Goal: Information Seeking & Learning: Understand process/instructions

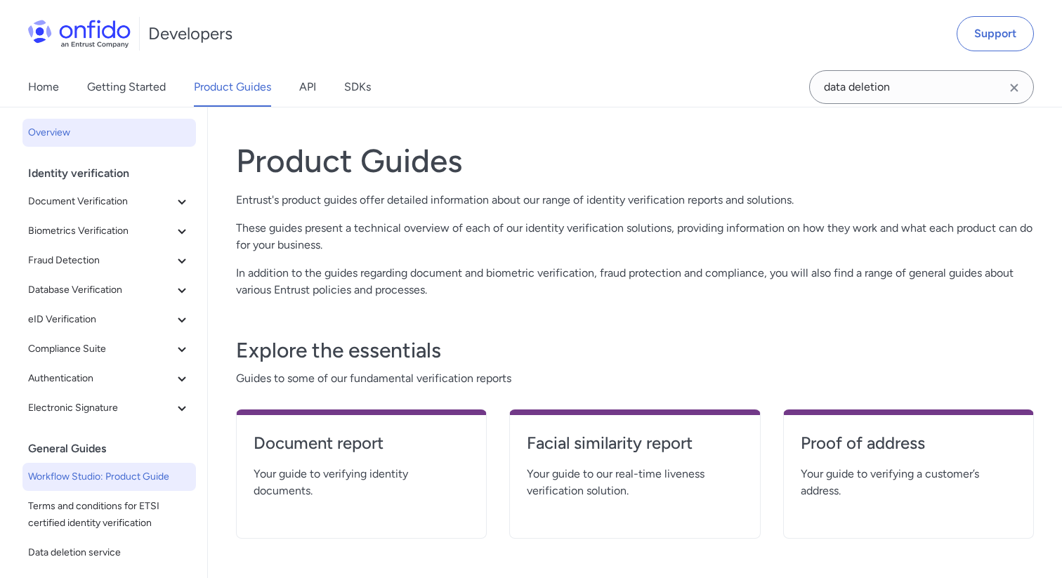
click at [94, 478] on span "Workflow Studio: Product Guide" at bounding box center [109, 476] width 162 height 17
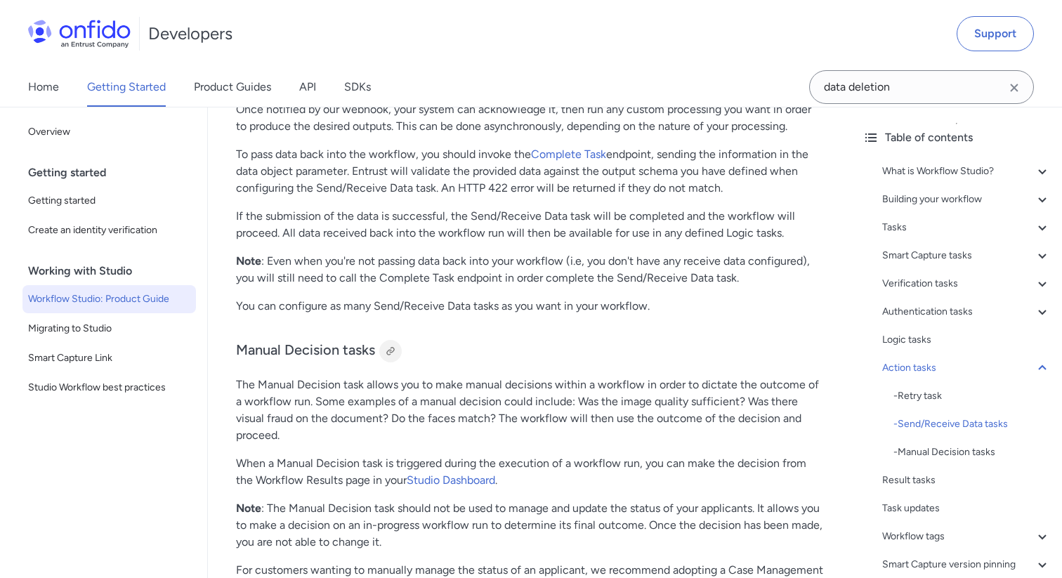
click at [390, 357] on div at bounding box center [390, 351] width 11 height 11
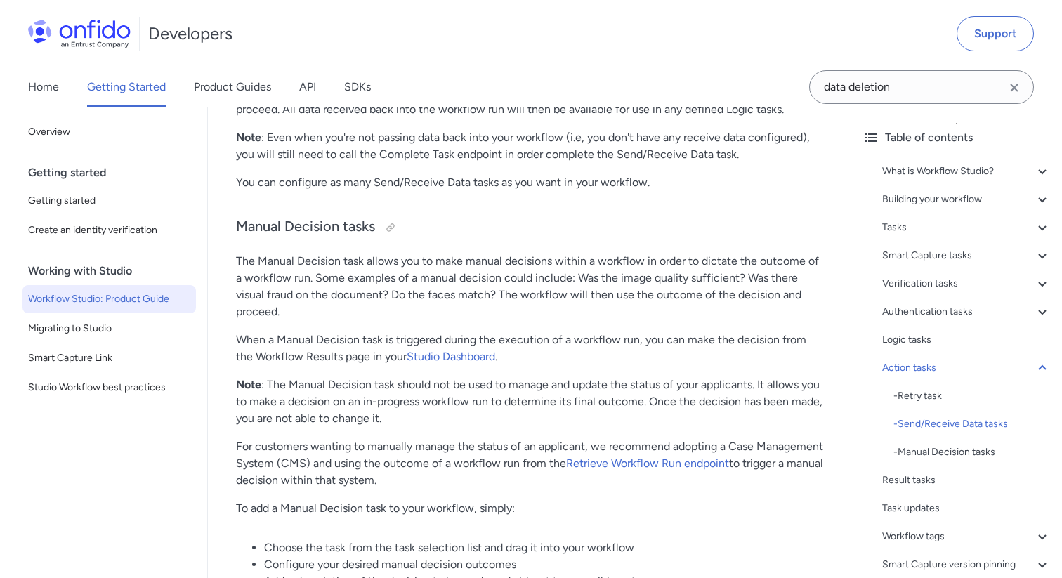
scroll to position [20412, 0]
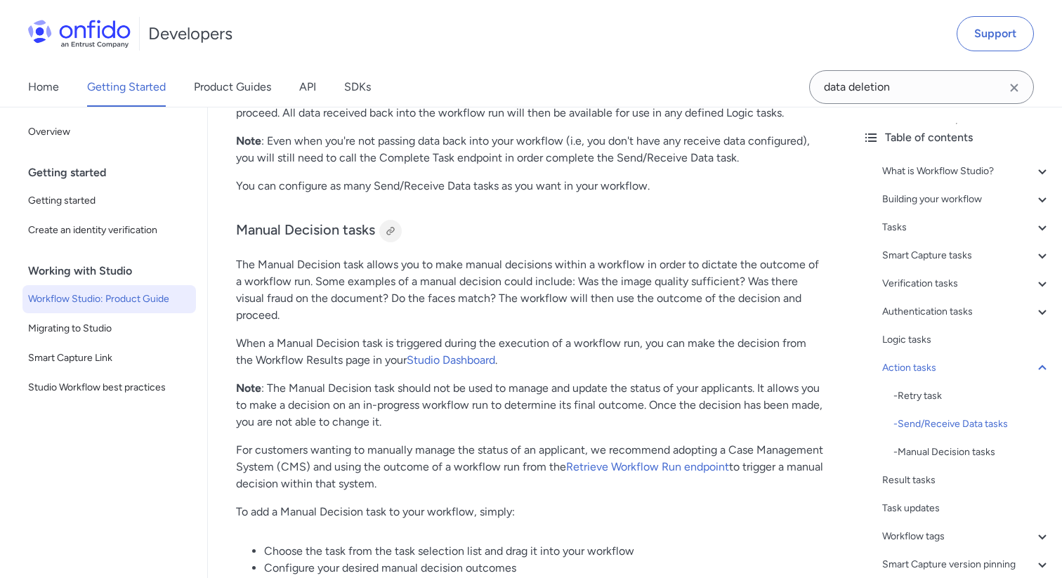
click at [388, 237] on div at bounding box center [390, 230] width 11 height 11
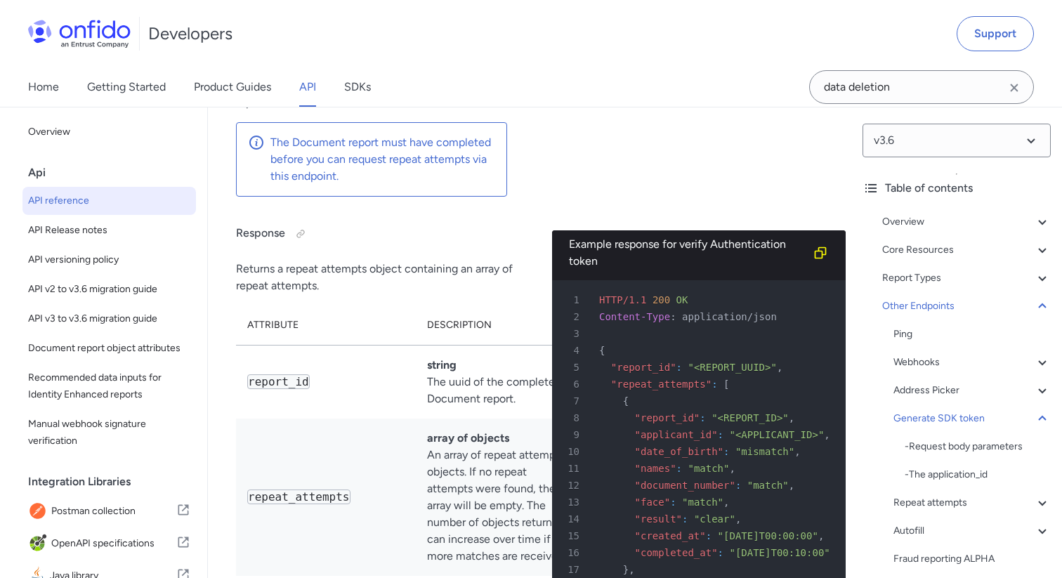
scroll to position [139928, 0]
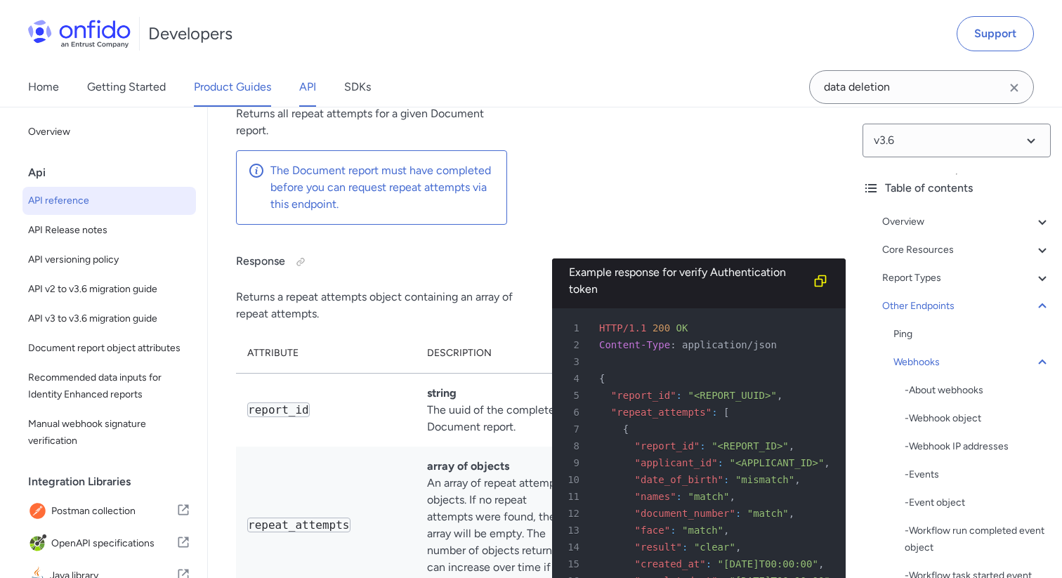
click at [246, 82] on link "Product Guides" at bounding box center [232, 86] width 77 height 39
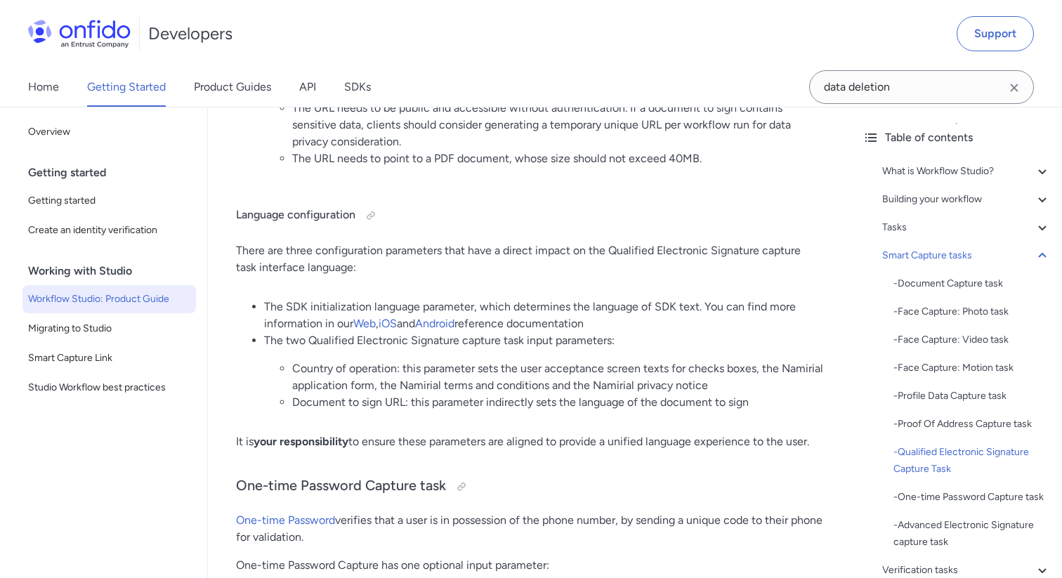
scroll to position [29644, 0]
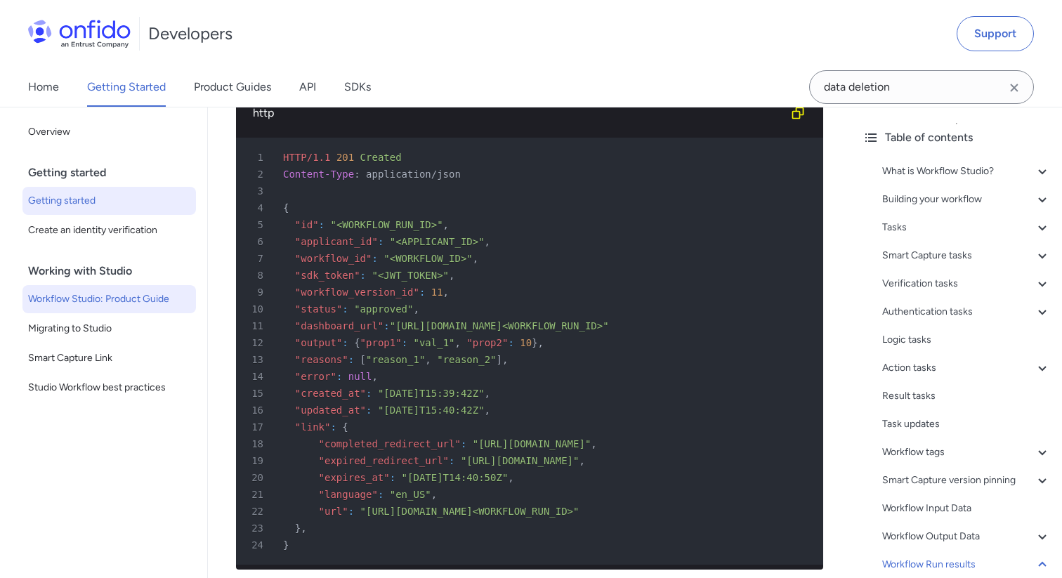
click at [129, 198] on span "Getting started" at bounding box center [109, 200] width 162 height 17
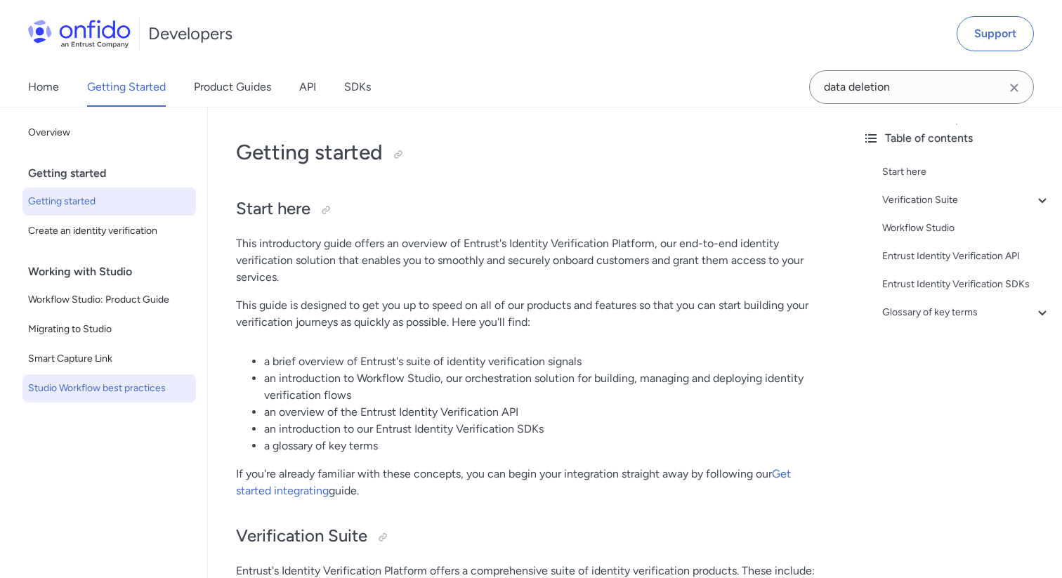
scroll to position [3008, 0]
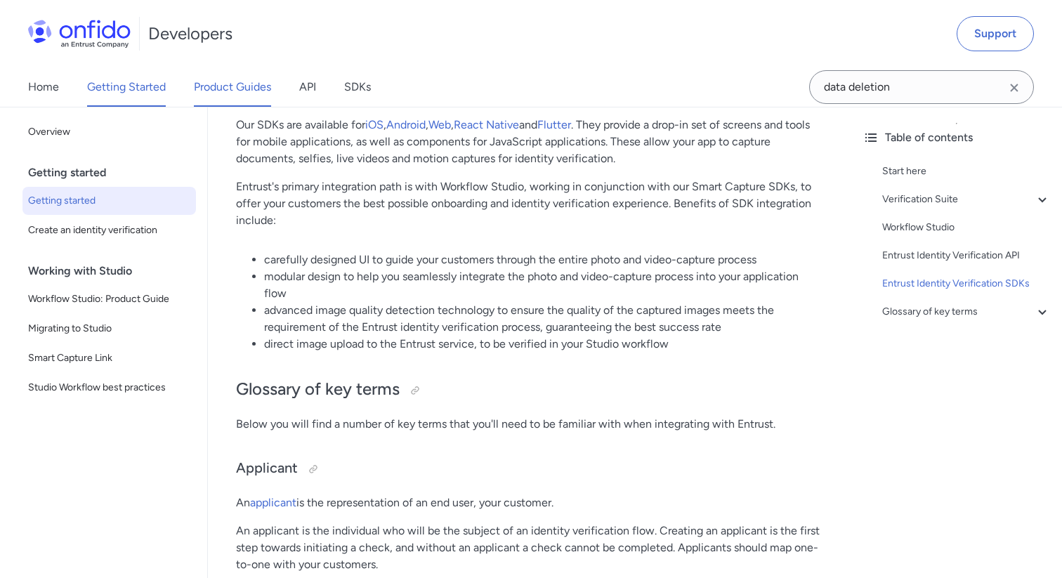
click at [268, 86] on link "Product Guides" at bounding box center [232, 86] width 77 height 39
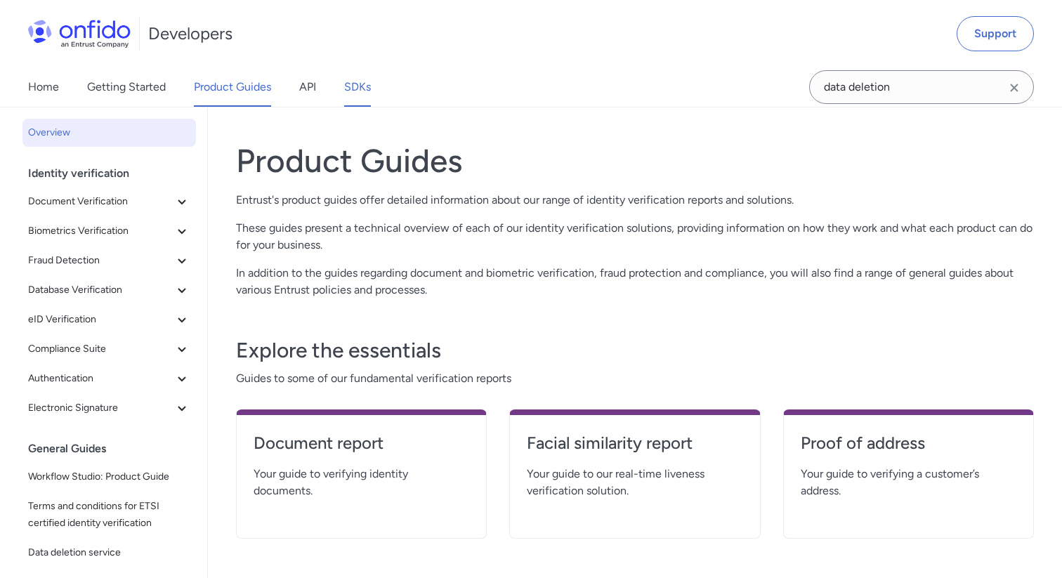
click at [360, 92] on link "SDKs" at bounding box center [357, 86] width 27 height 39
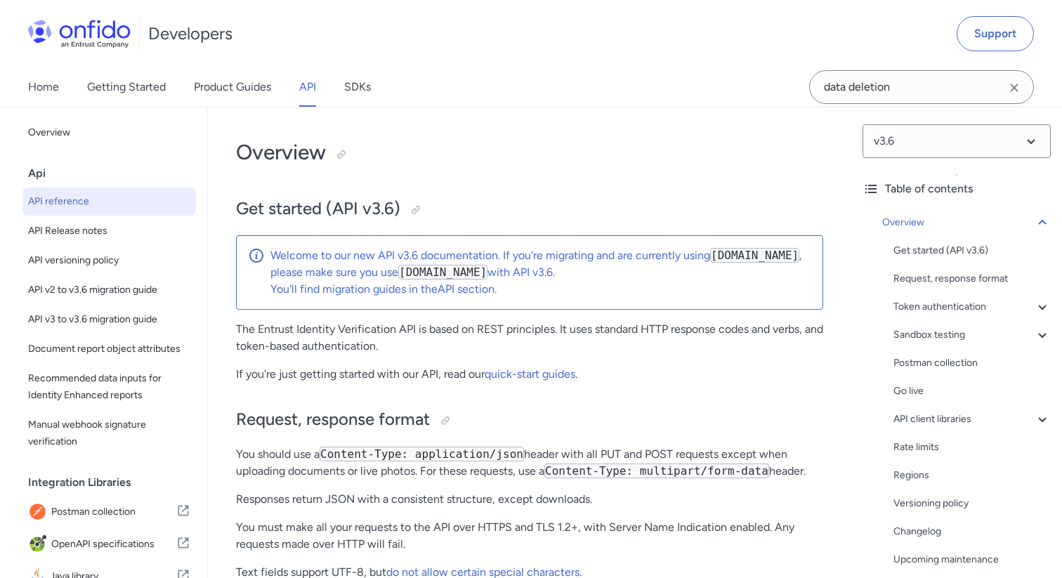
select select "http"
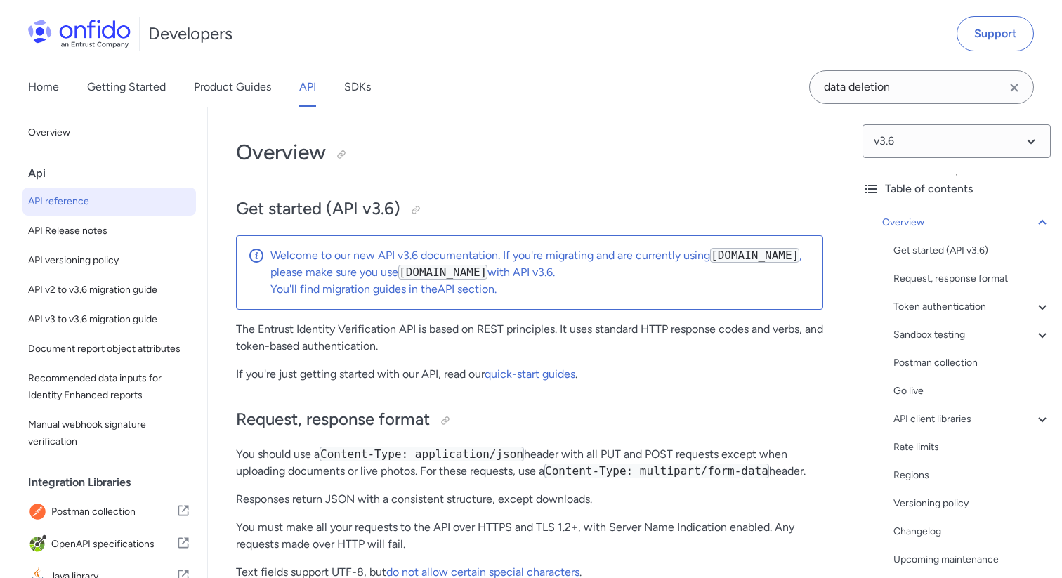
select select "http"
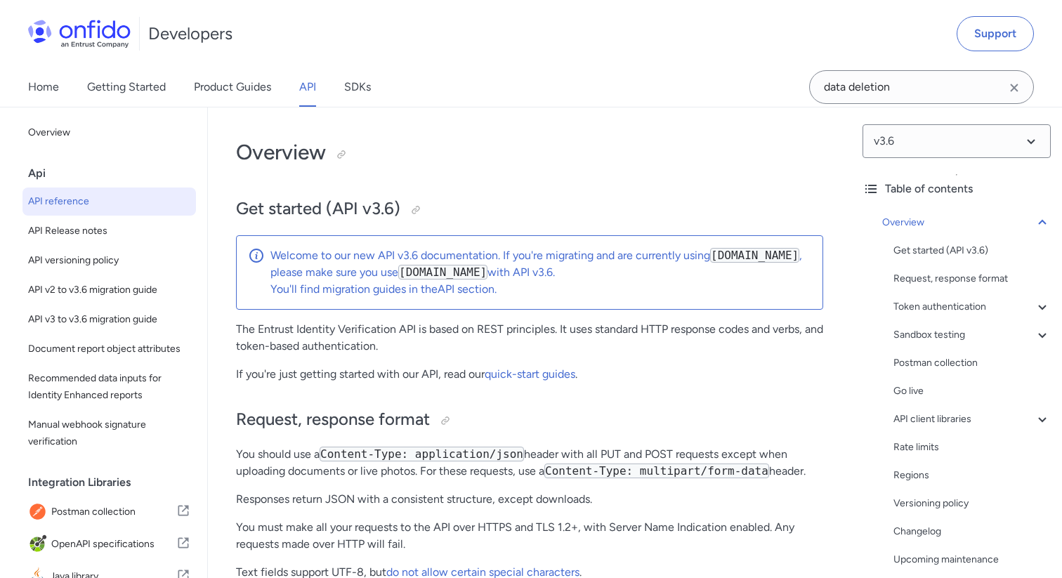
select select "http"
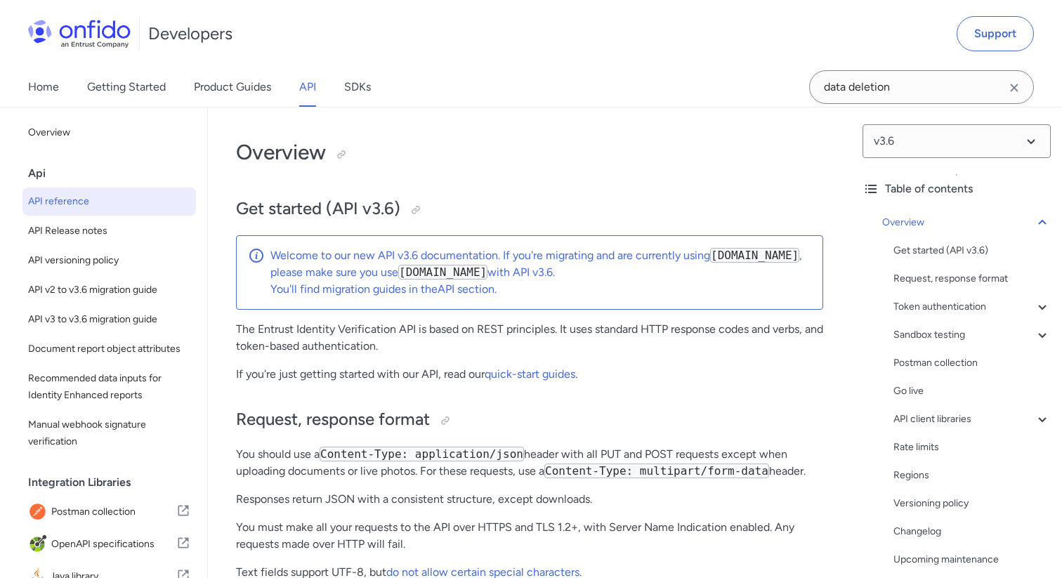
select select "http"
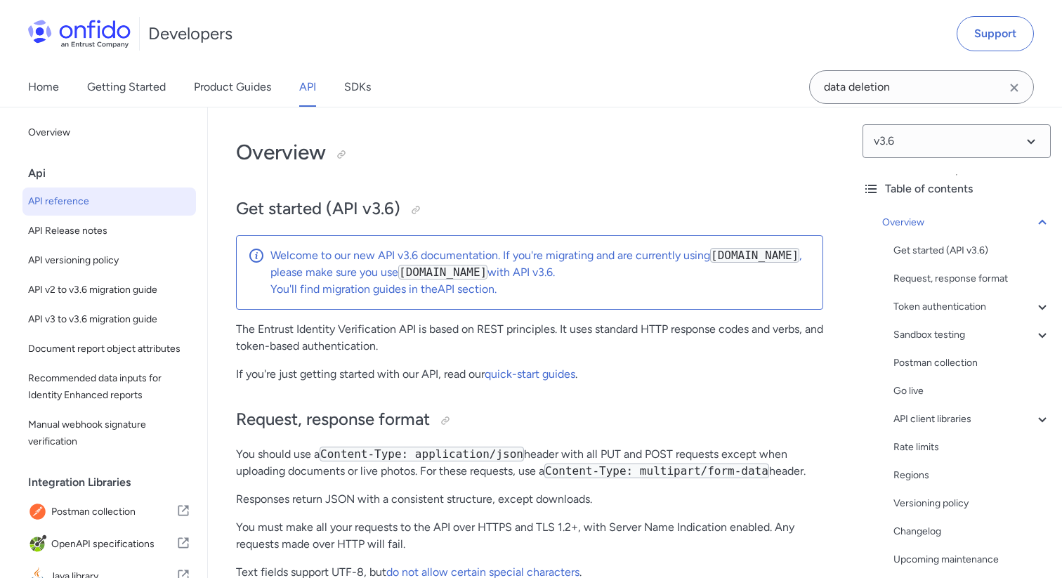
select select "http"
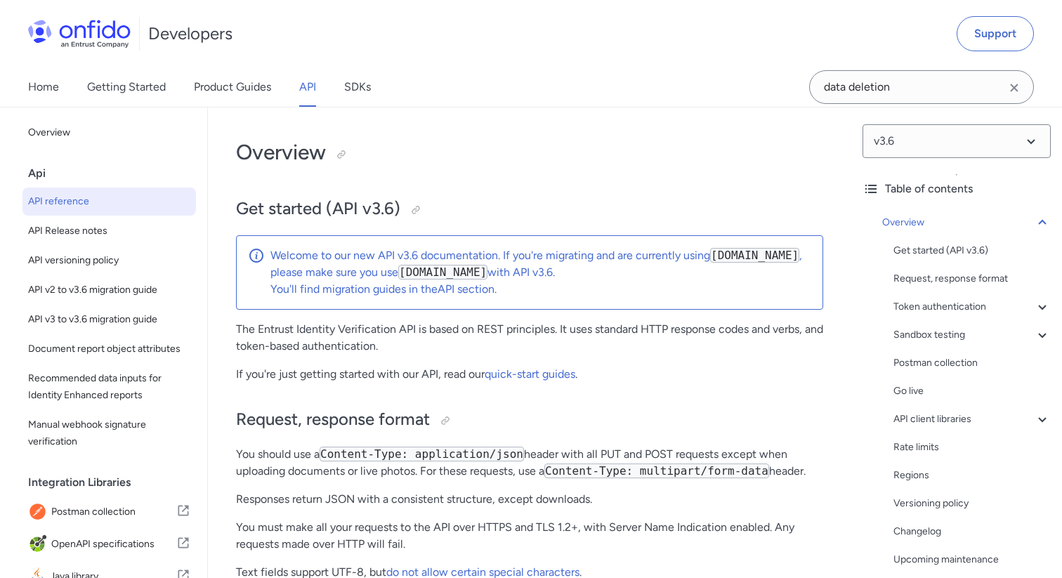
select select "http"
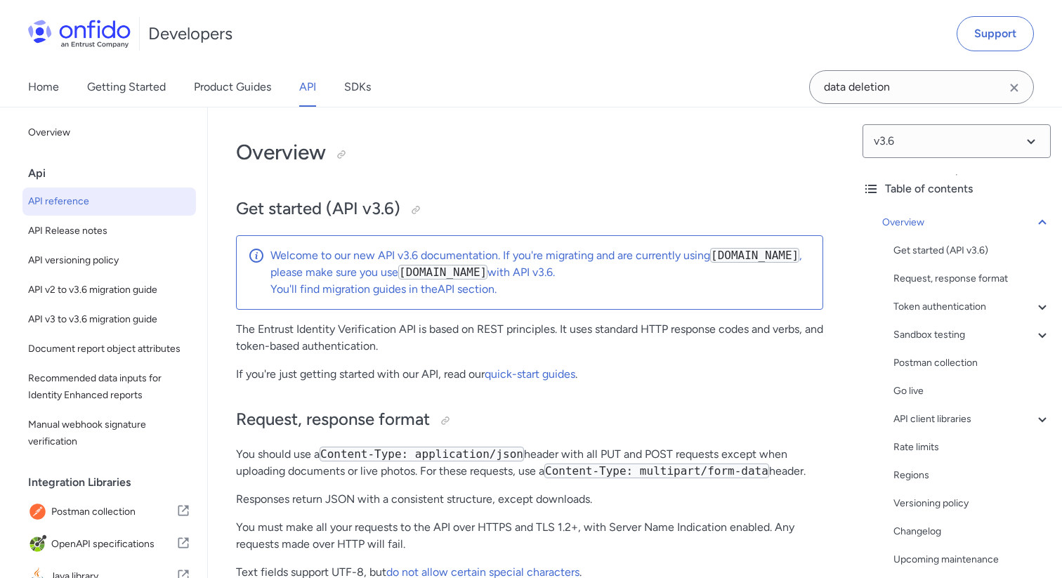
select select "http"
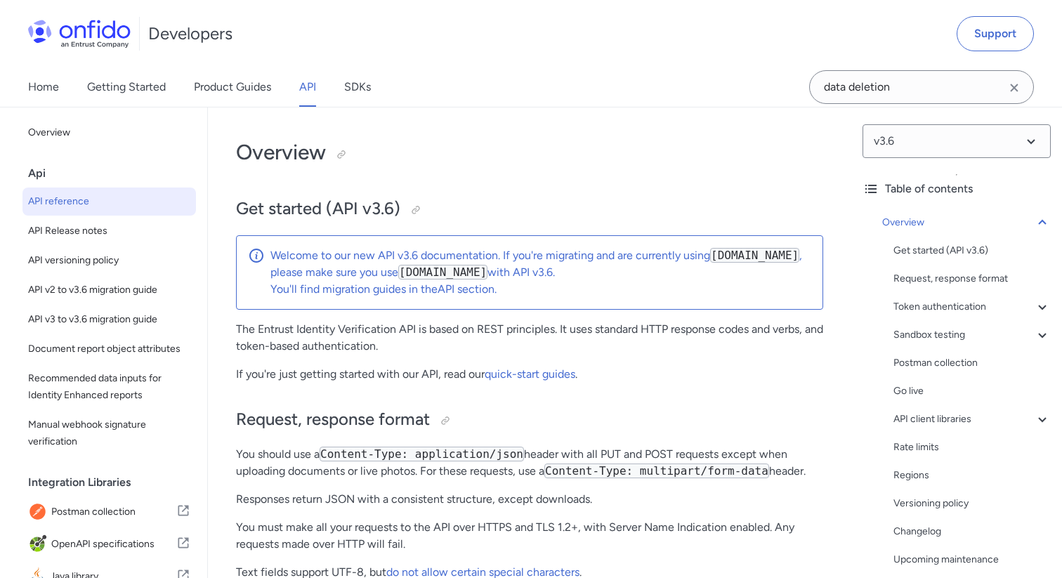
select select "http"
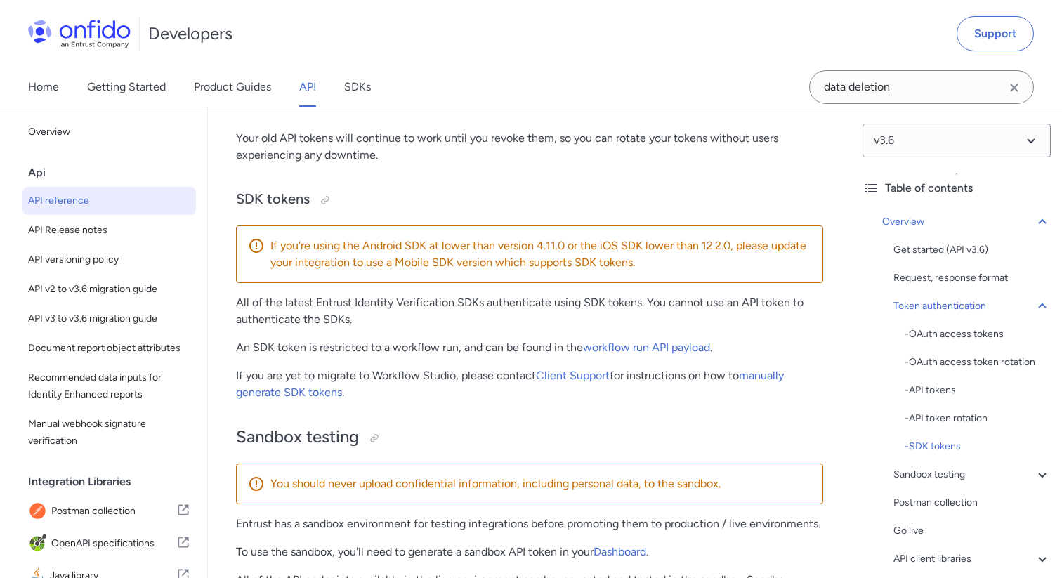
scroll to position [1750, 0]
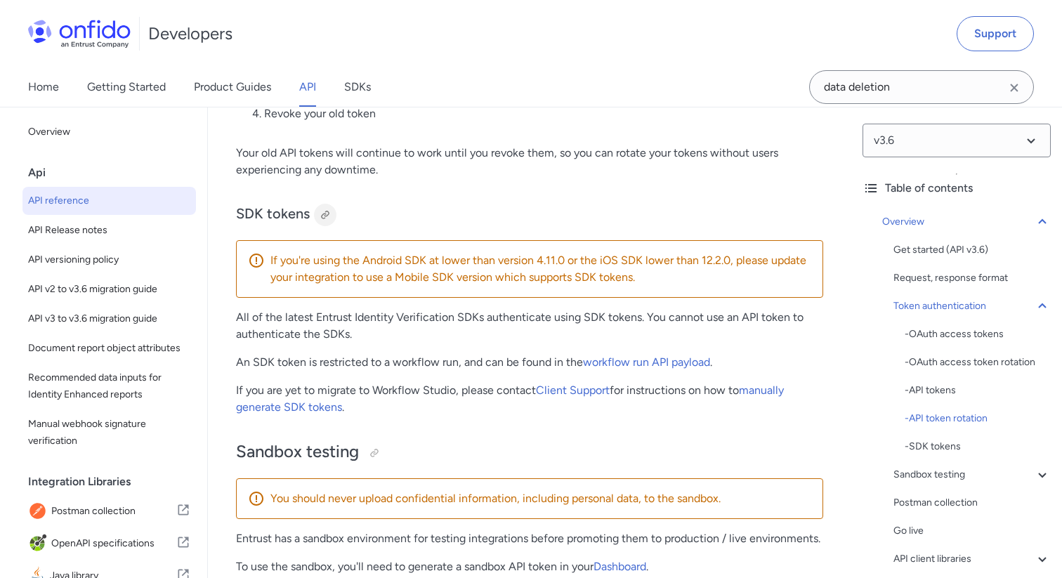
click at [326, 218] on div at bounding box center [325, 214] width 11 height 11
click at [627, 360] on link "workflow run API payload" at bounding box center [646, 361] width 127 height 13
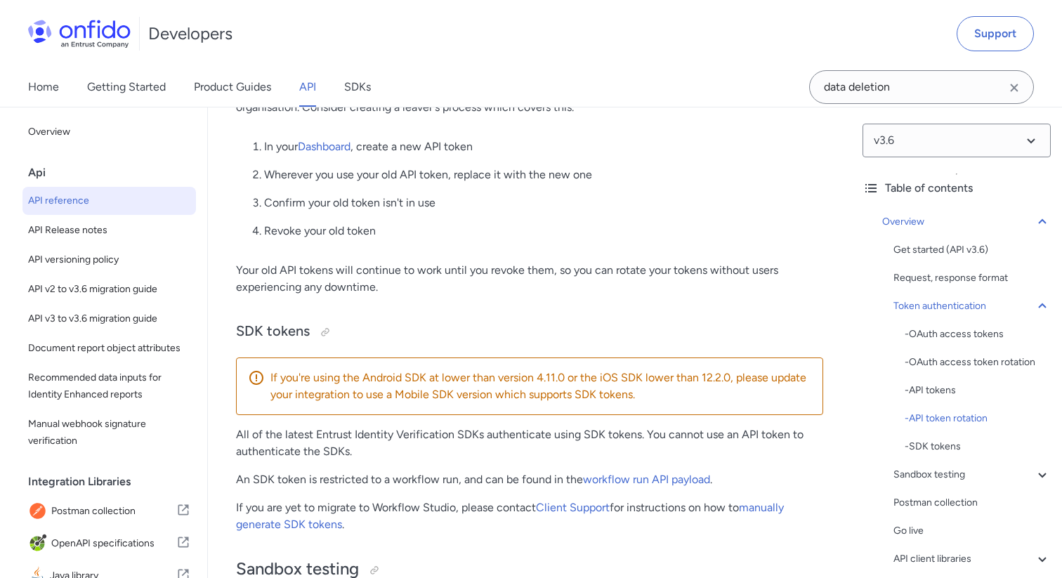
scroll to position [1634, 0]
click at [325, 329] on div at bounding box center [325, 330] width 11 height 11
